Goal: Task Accomplishment & Management: Complete application form

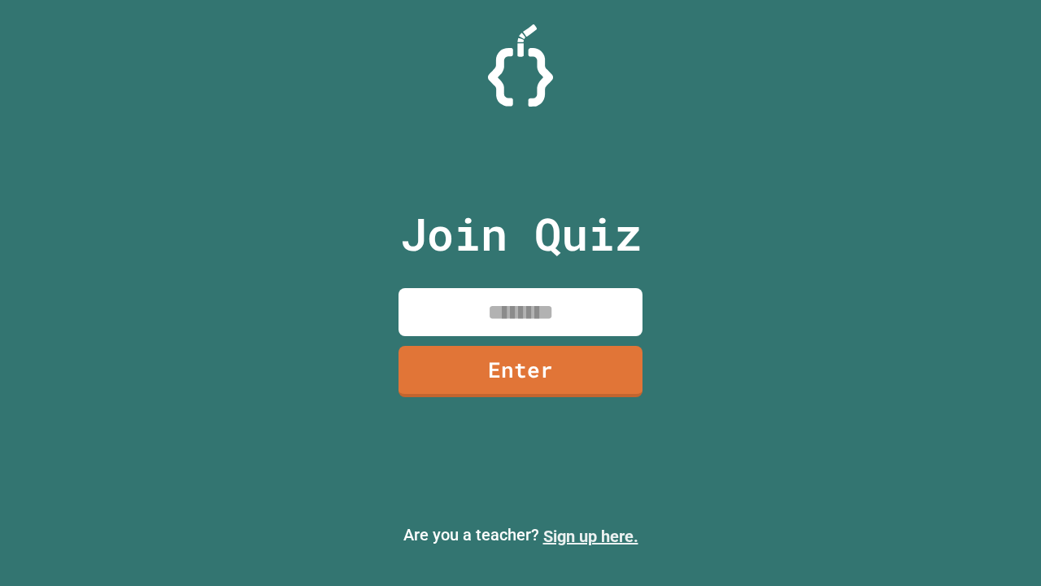
click at [591, 536] on link "Sign up here." at bounding box center [590, 536] width 95 height 20
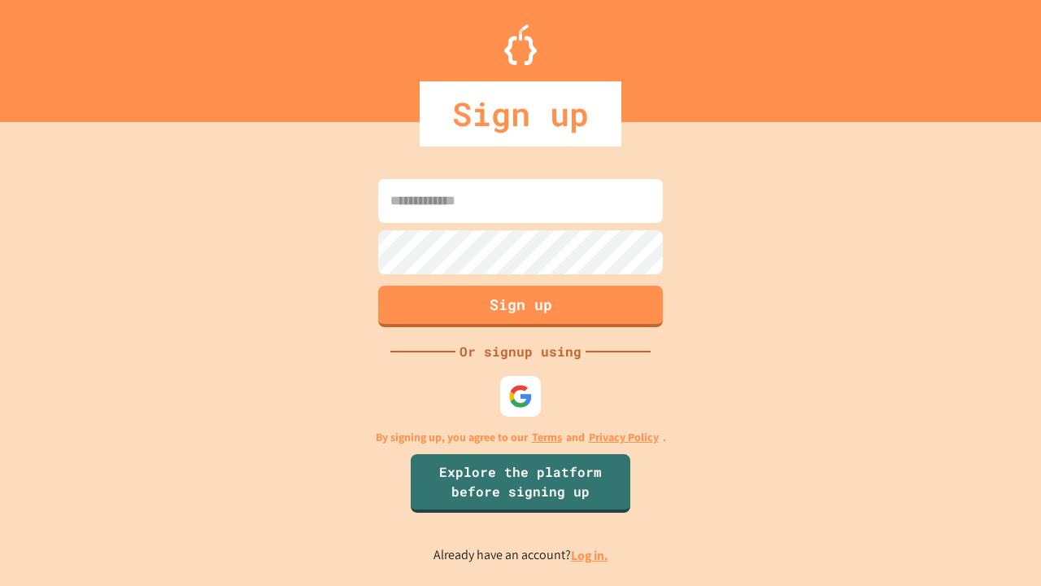
click at [591, 555] on link "Log in." at bounding box center [589, 555] width 37 height 17
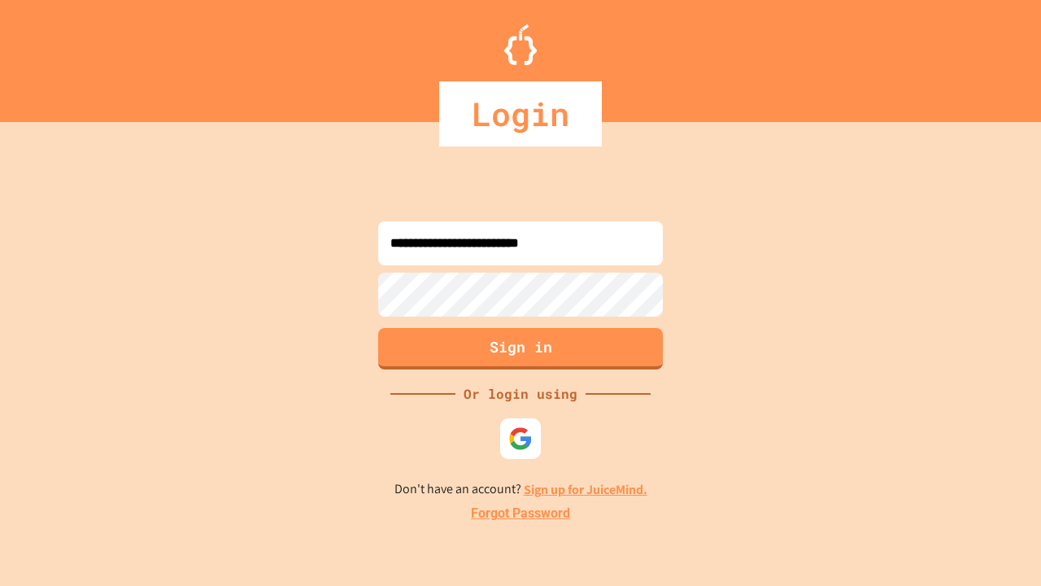
type input "**********"
